Goal: Task Accomplishment & Management: Manage account settings

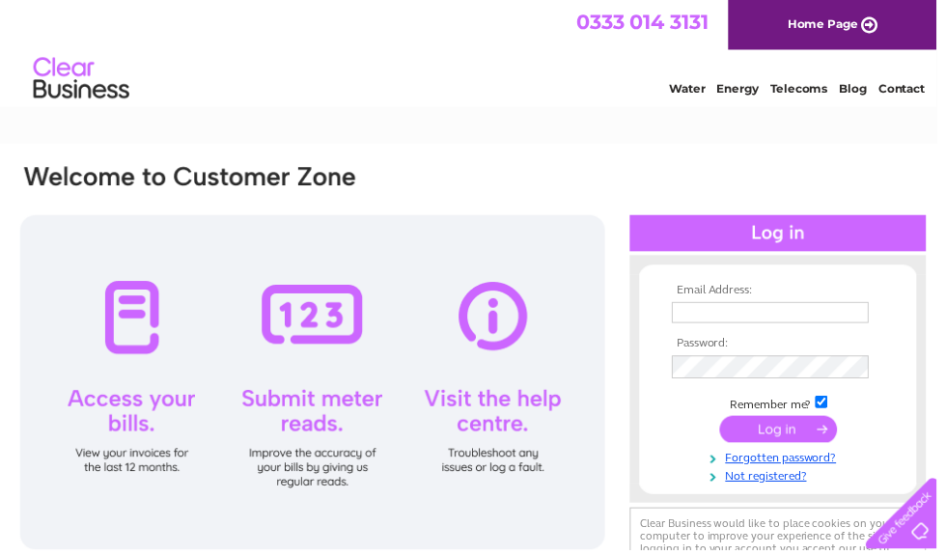
click at [767, 305] on input "text" at bounding box center [778, 315] width 199 height 21
type input "[EMAIL_ADDRESS][DOMAIN_NAME]"
click at [782, 440] on input "submit" at bounding box center [786, 433] width 119 height 27
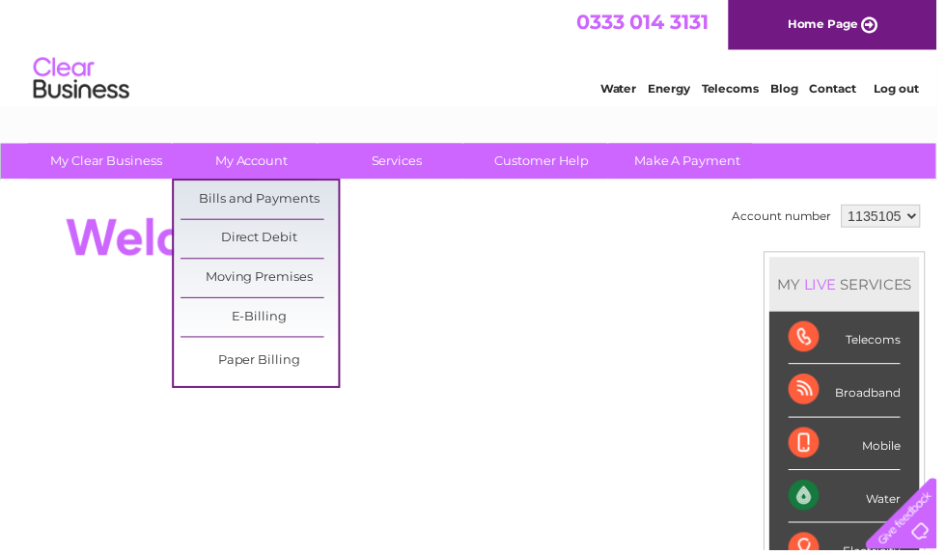
click at [259, 207] on link "Bills and Payments" at bounding box center [262, 202] width 159 height 39
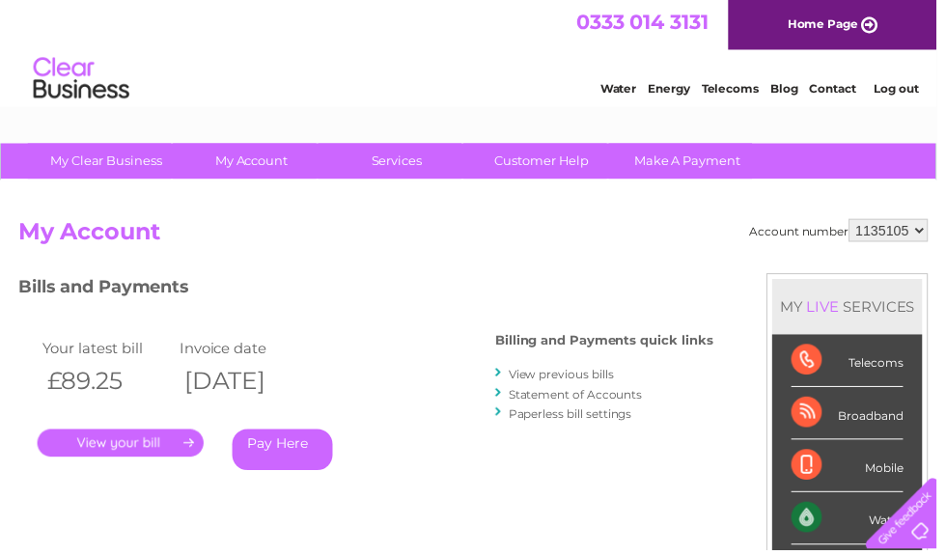
click at [143, 450] on link "." at bounding box center [122, 448] width 168 height 28
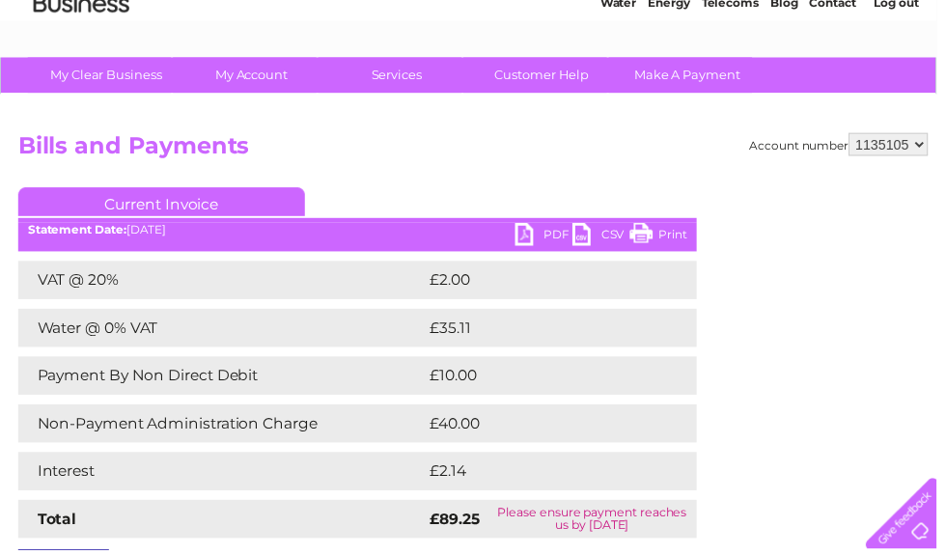
scroll to position [55, 0]
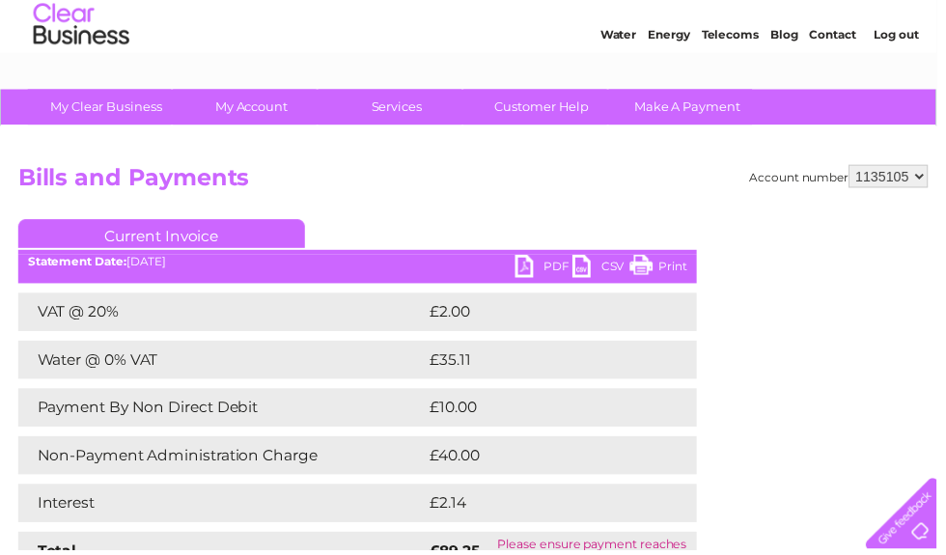
click at [533, 266] on link "PDF" at bounding box center [549, 271] width 58 height 28
